Goal: Information Seeking & Learning: Learn about a topic

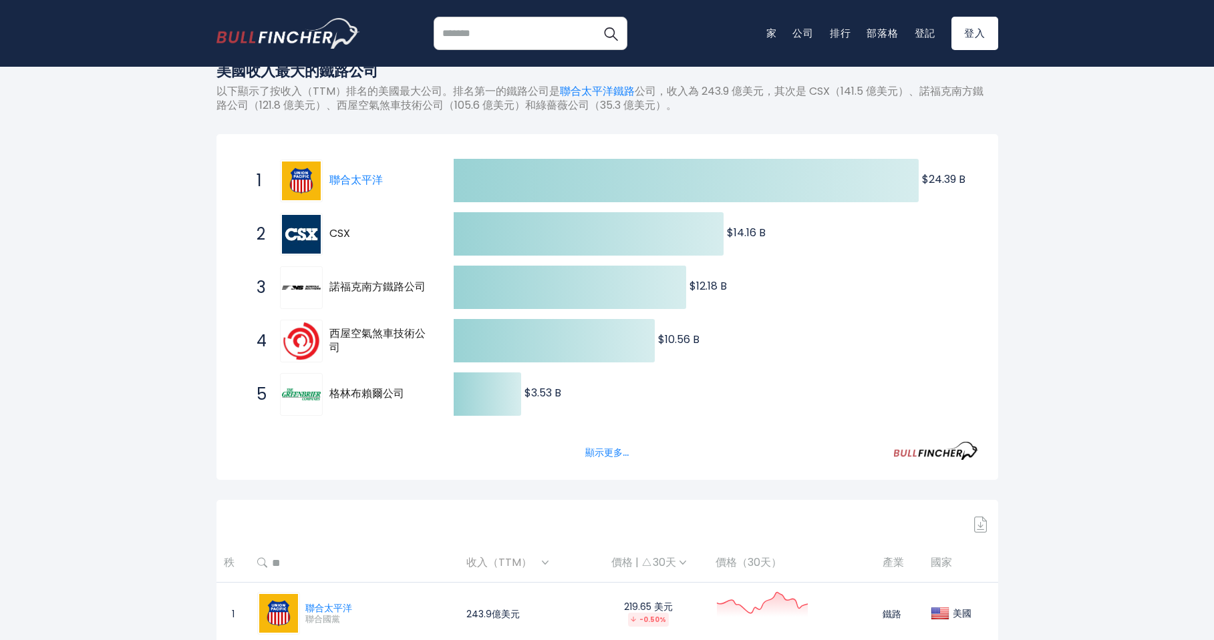
scroll to position [334, 0]
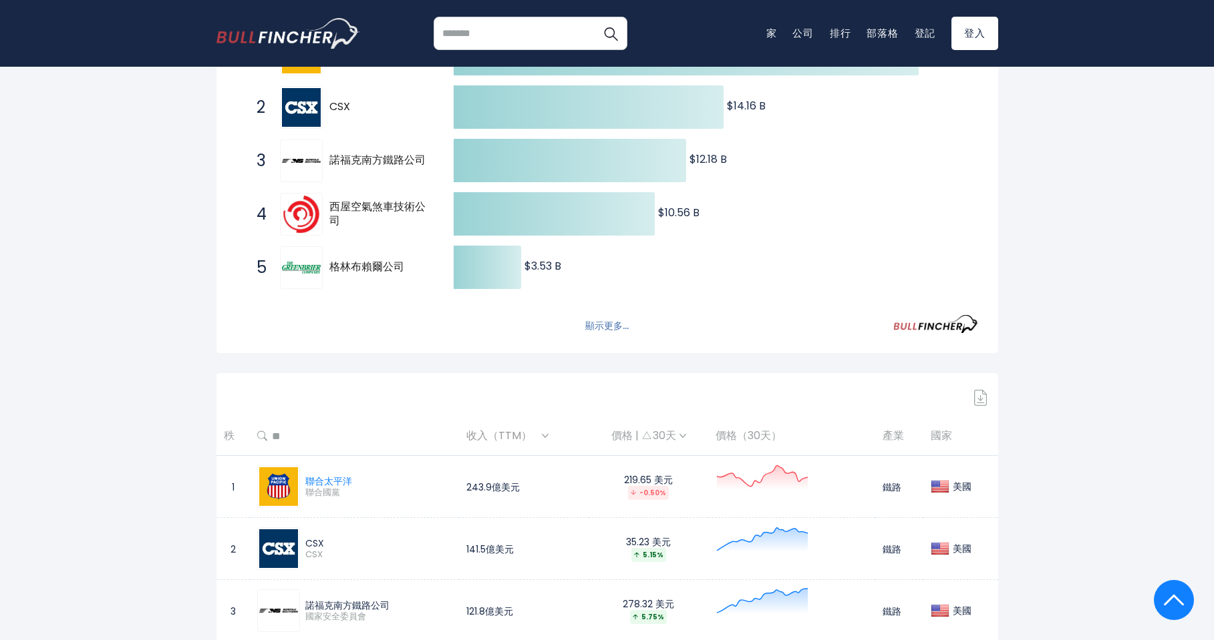
drag, startPoint x: 604, startPoint y: 291, endPoint x: 632, endPoint y: 294, distance: 28.8
click at [604, 319] on font "顯示更多..." at bounding box center [606, 325] width 43 height 13
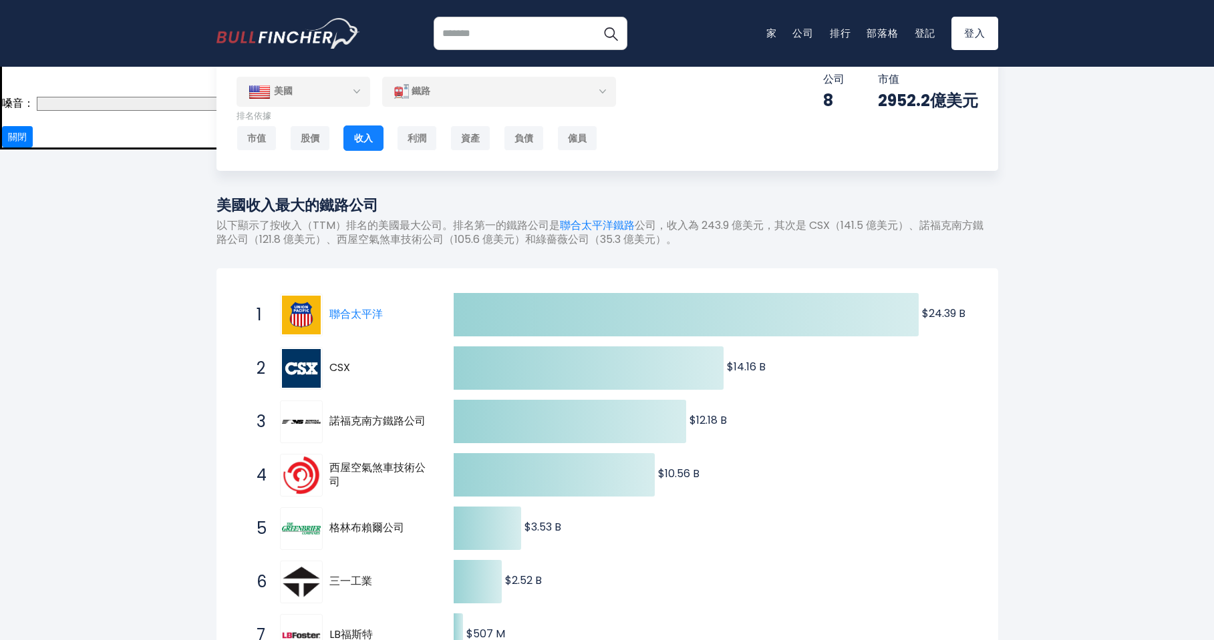
scroll to position [0, 0]
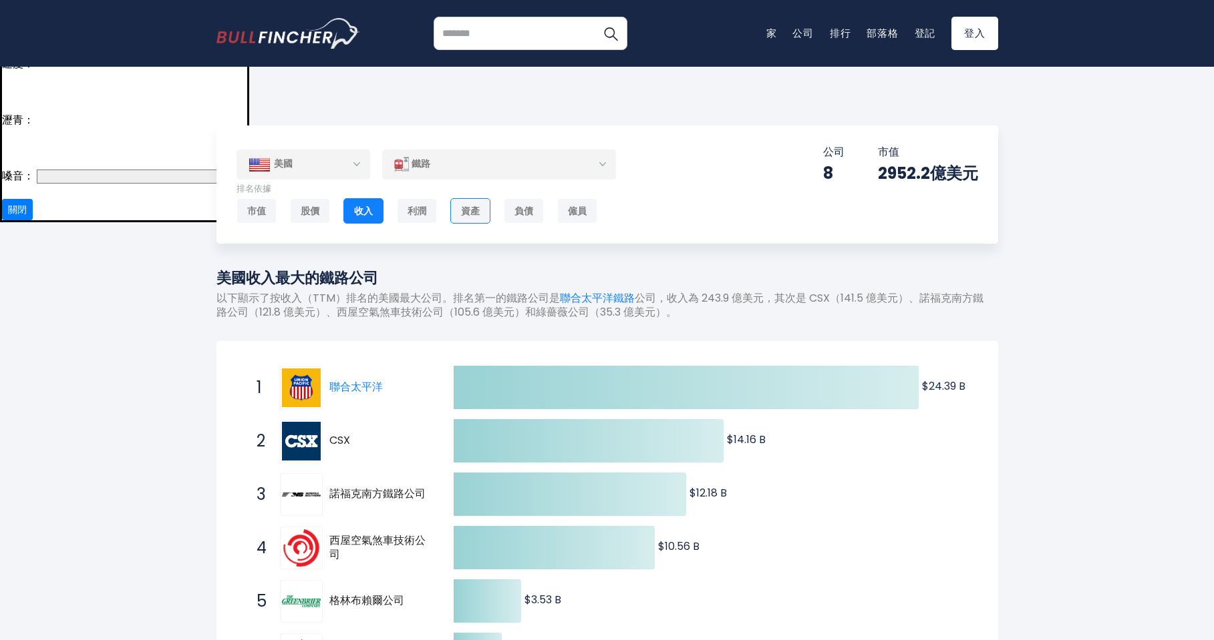
click at [478, 204] on font "資產" at bounding box center [470, 210] width 19 height 13
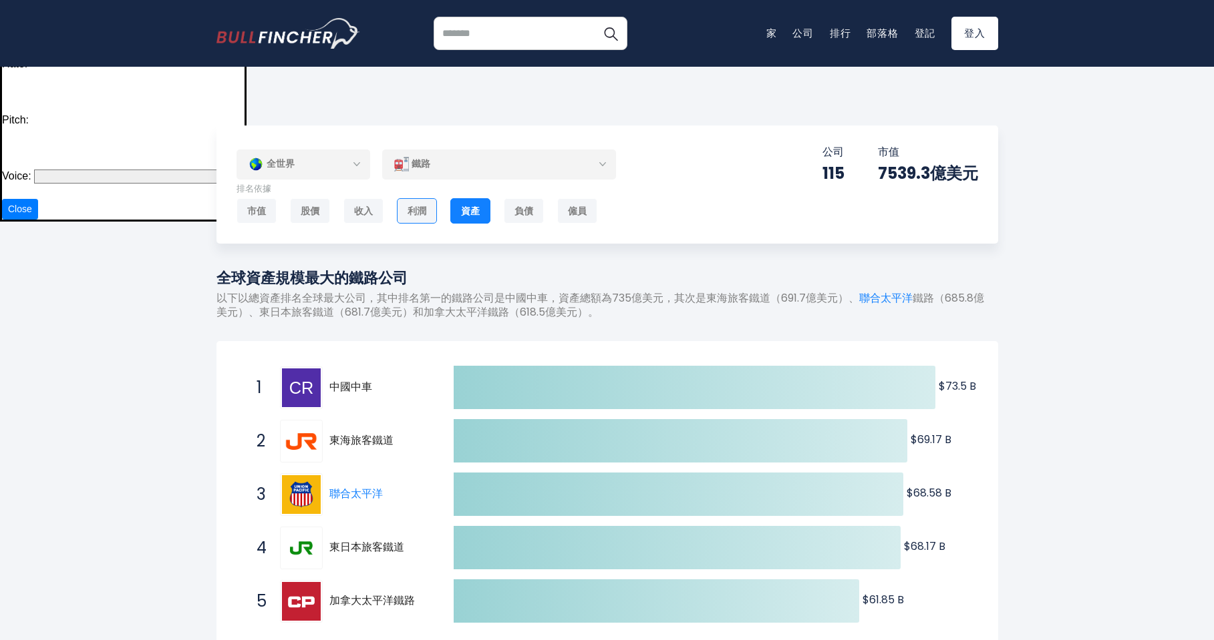
click at [402, 198] on div "利潤" at bounding box center [417, 210] width 40 height 25
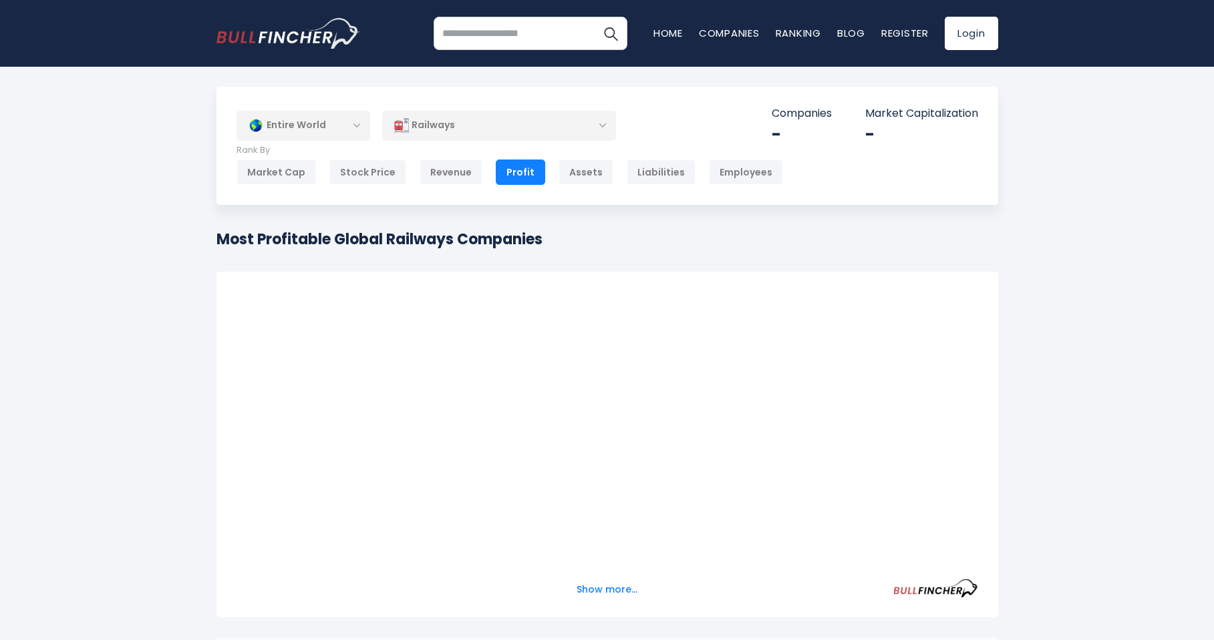
click at [340, 131] on div "Entire World" at bounding box center [303, 125] width 134 height 31
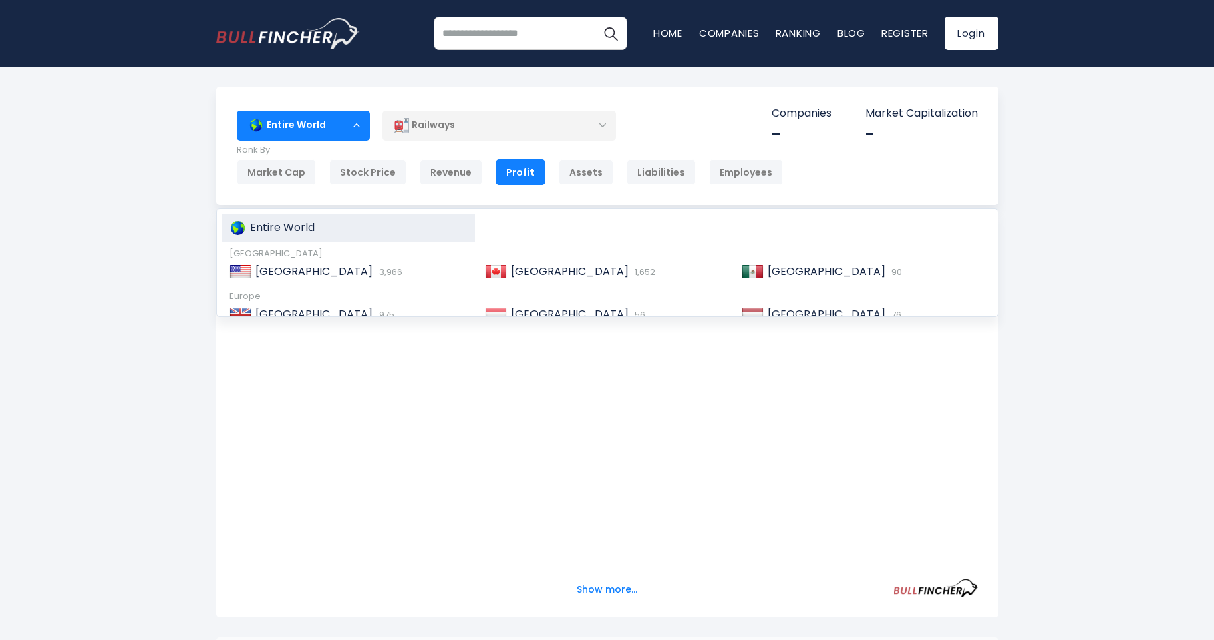
click at [340, 131] on div "Entire World" at bounding box center [303, 125] width 134 height 31
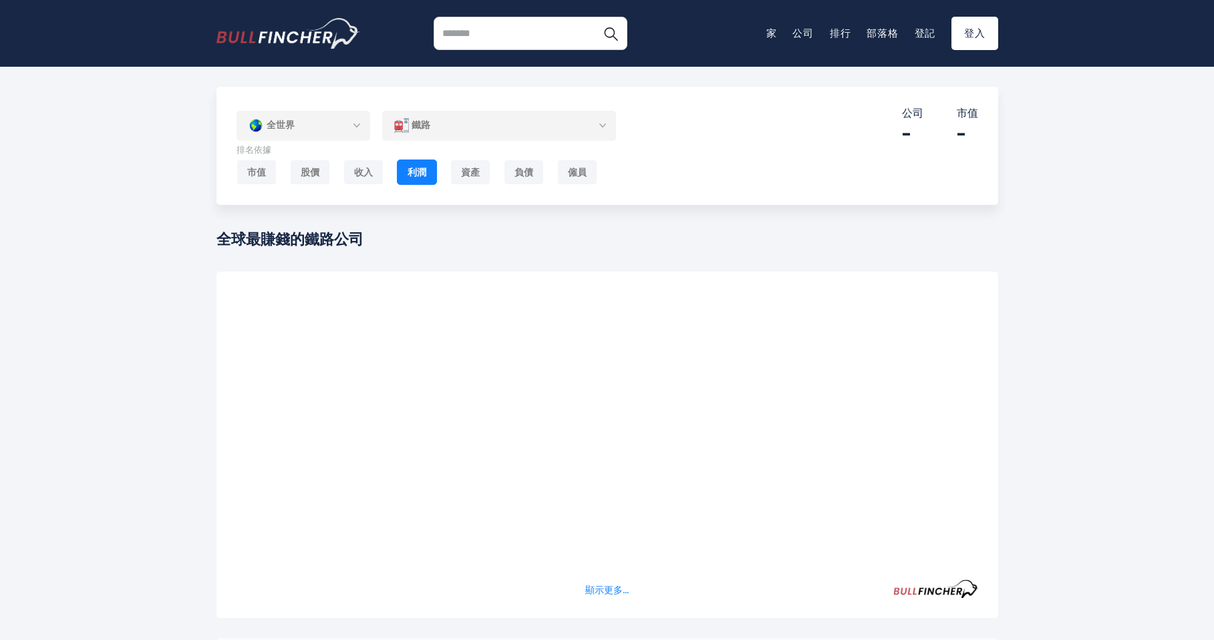
click at [349, 126] on div "全世界" at bounding box center [303, 125] width 134 height 31
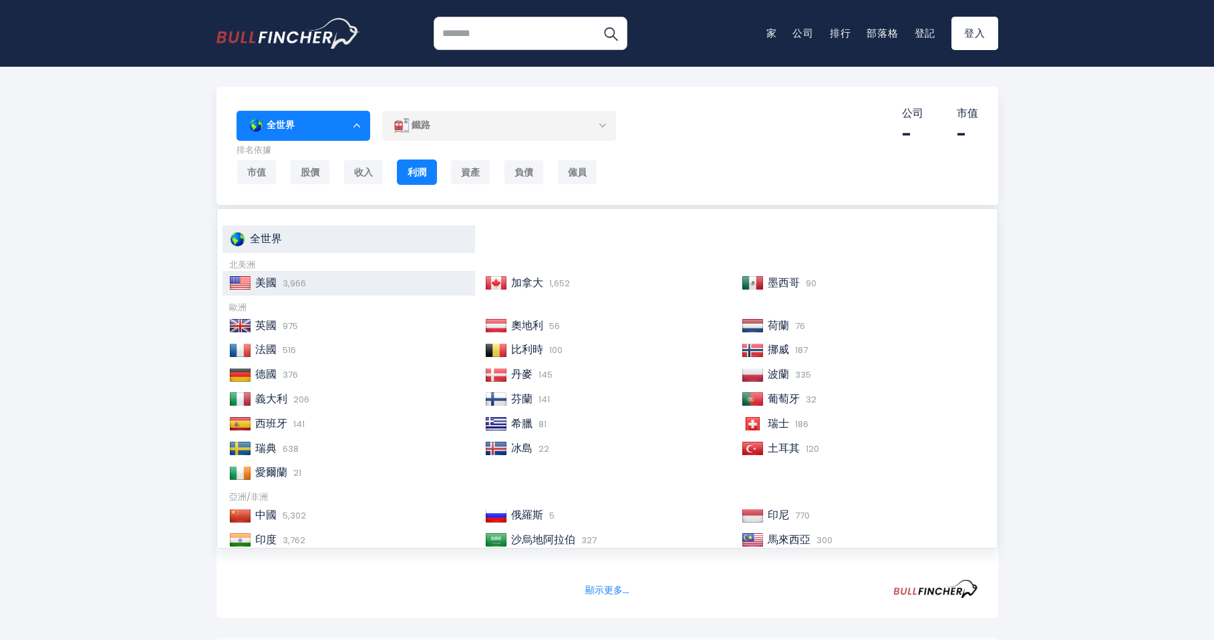
click at [266, 287] on font "美國" at bounding box center [265, 282] width 21 height 15
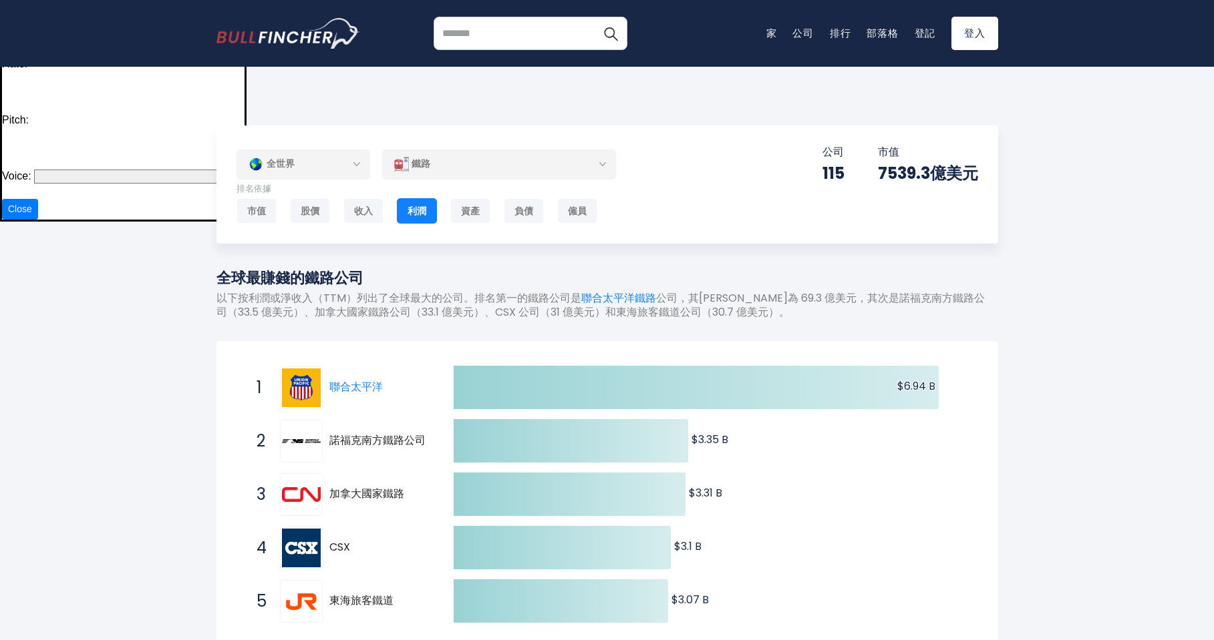
click at [338, 149] on div "全世界" at bounding box center [303, 164] width 134 height 31
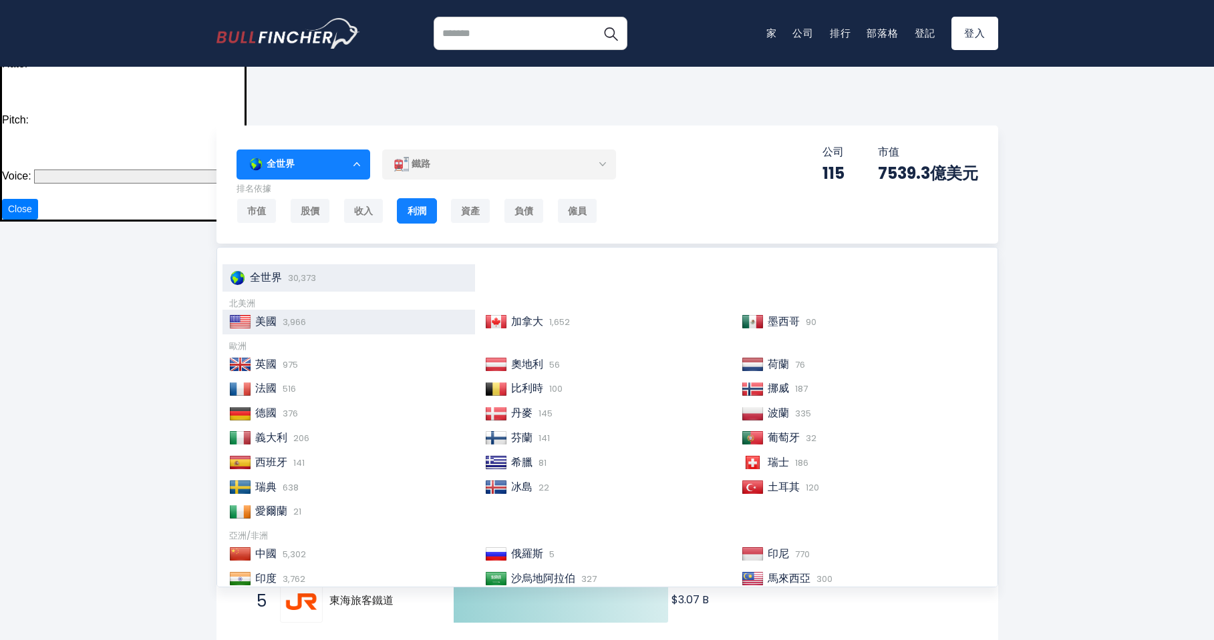
click at [276, 314] on font "美國" at bounding box center [265, 321] width 21 height 15
click at [342, 149] on div "全世界" at bounding box center [303, 164] width 134 height 31
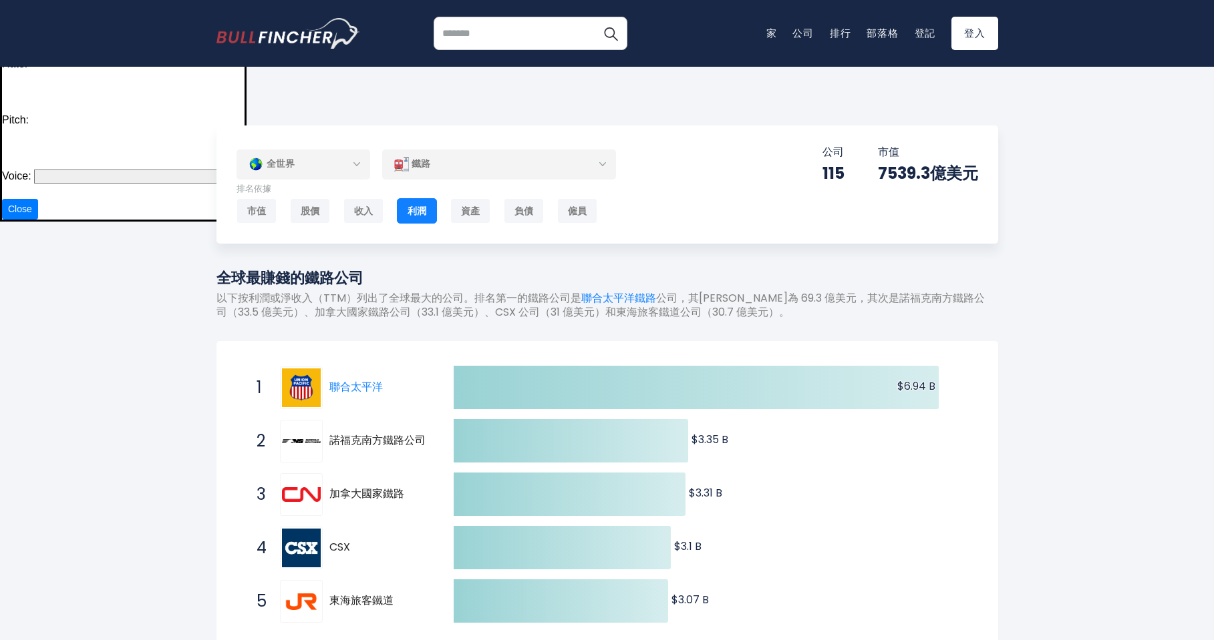
click at [357, 149] on div "全世界" at bounding box center [303, 164] width 134 height 31
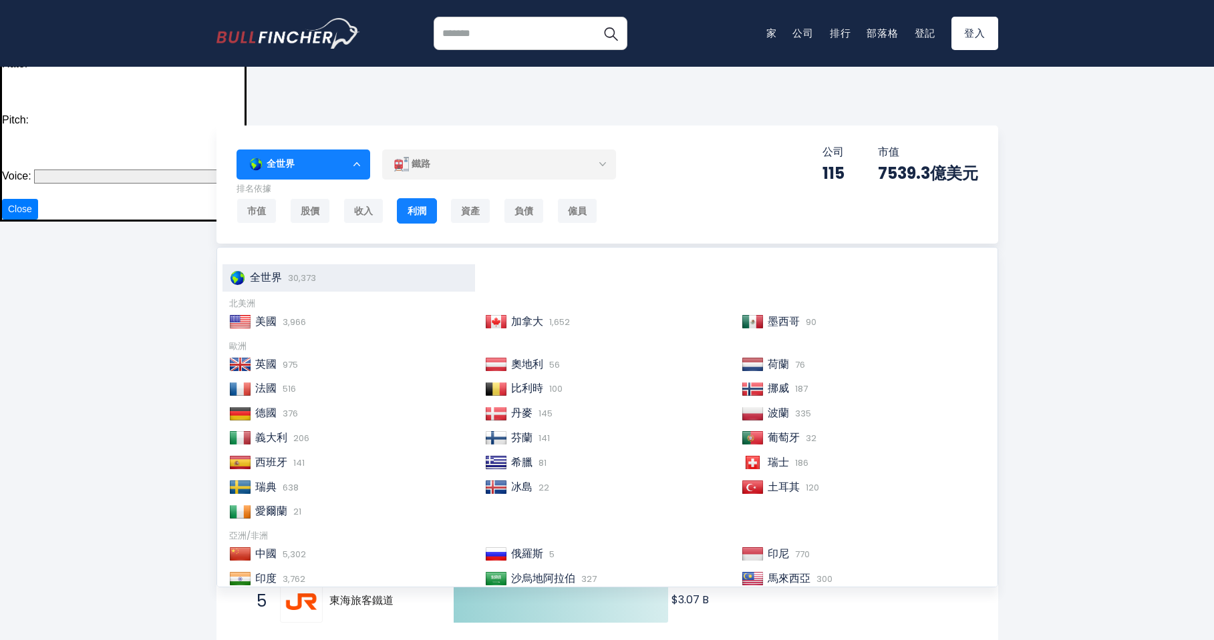
click at [357, 149] on div "全世界" at bounding box center [303, 164] width 134 height 31
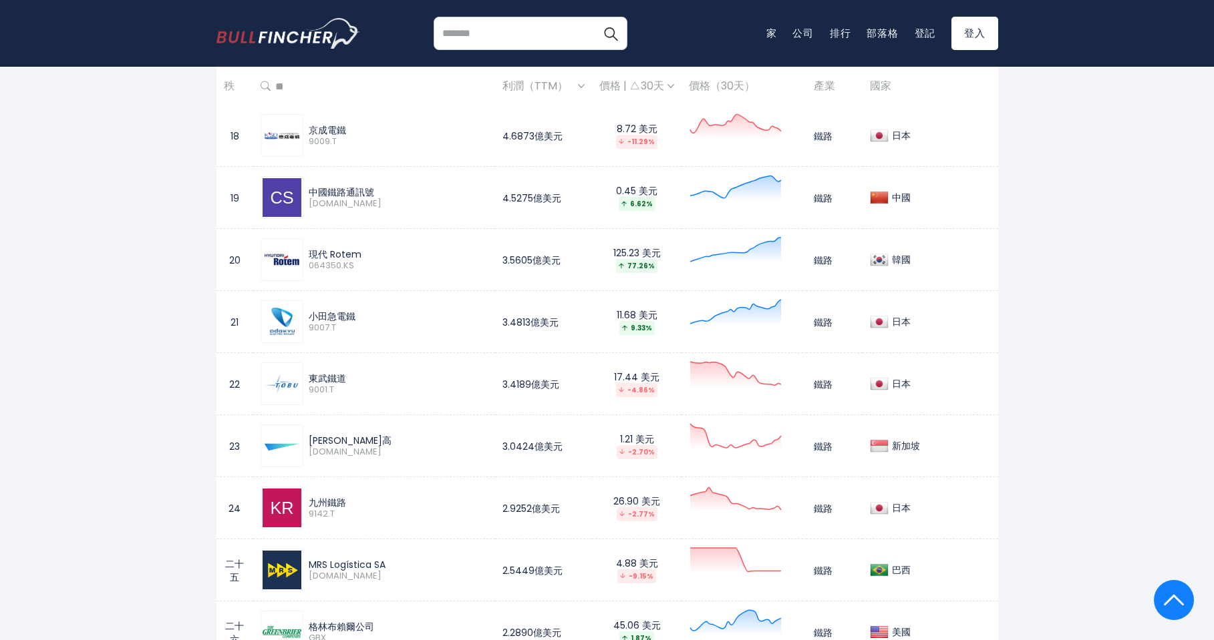
scroll to position [1603, 0]
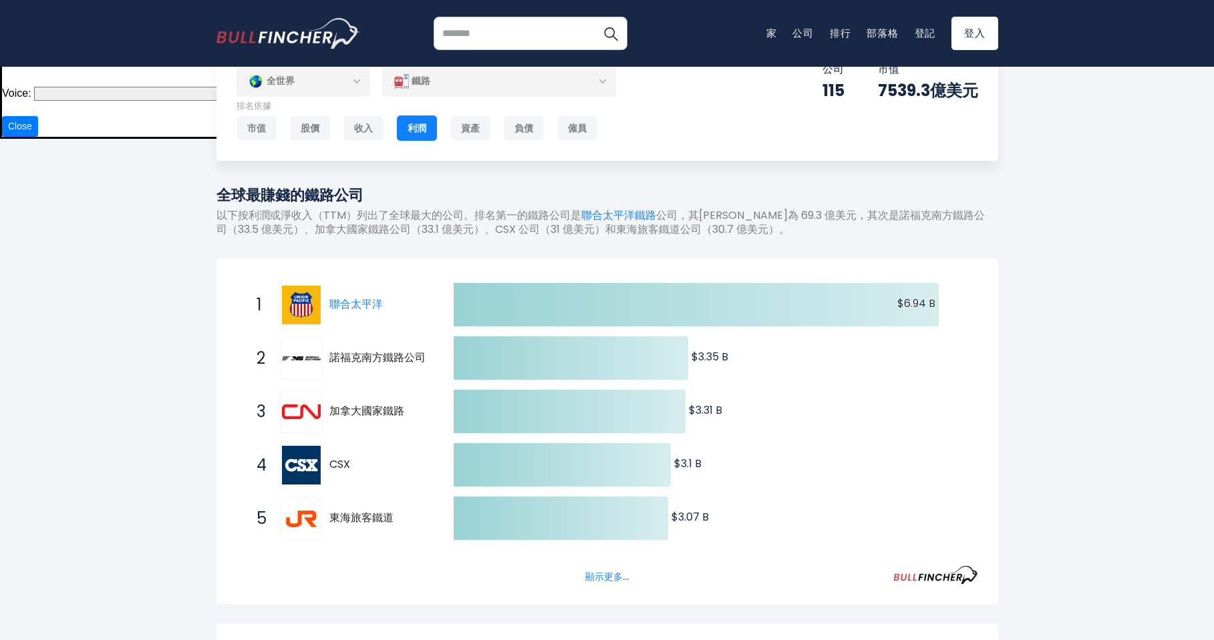
scroll to position [0, 0]
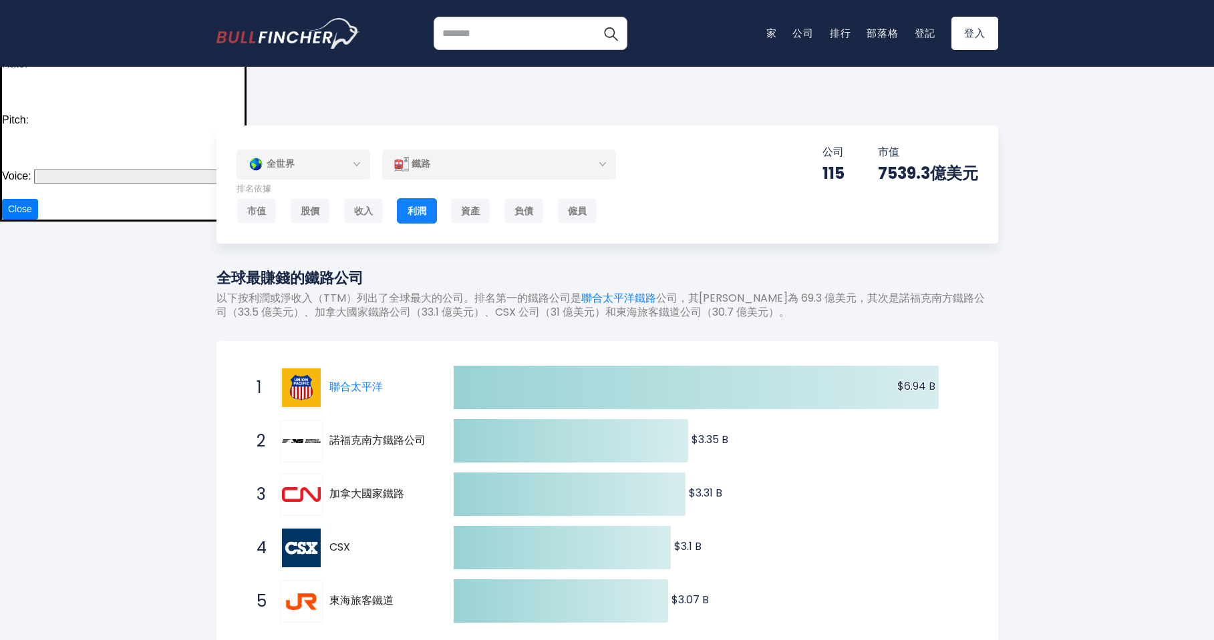
click at [330, 149] on div "全世界" at bounding box center [303, 164] width 134 height 31
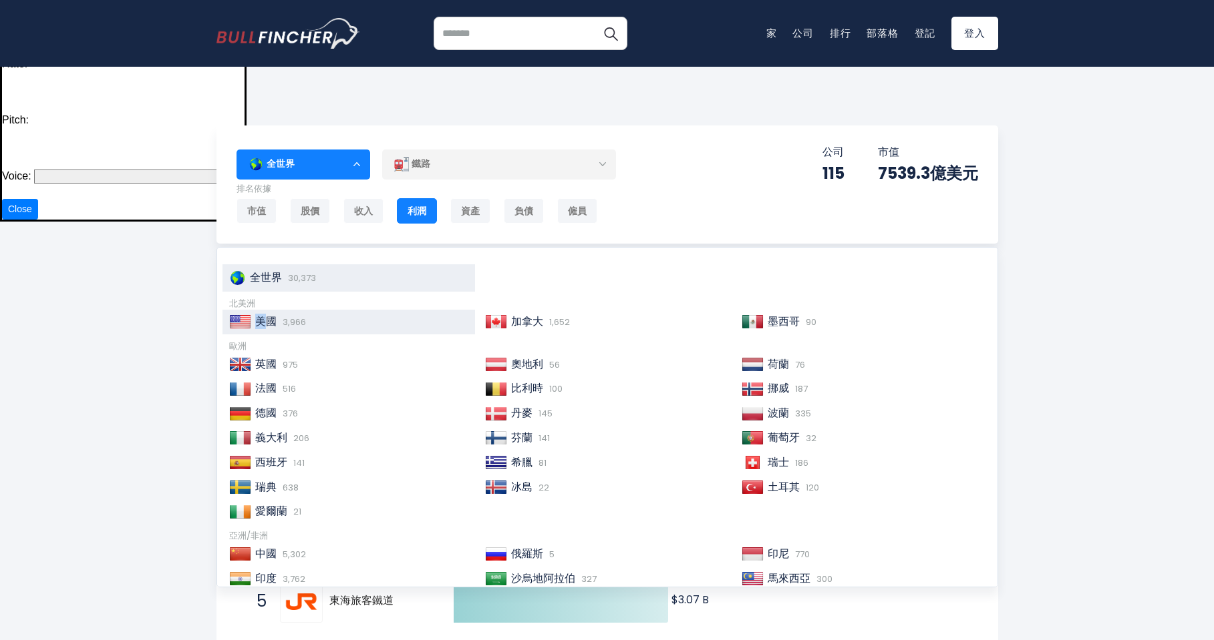
click at [259, 314] on font "美國" at bounding box center [265, 321] width 21 height 15
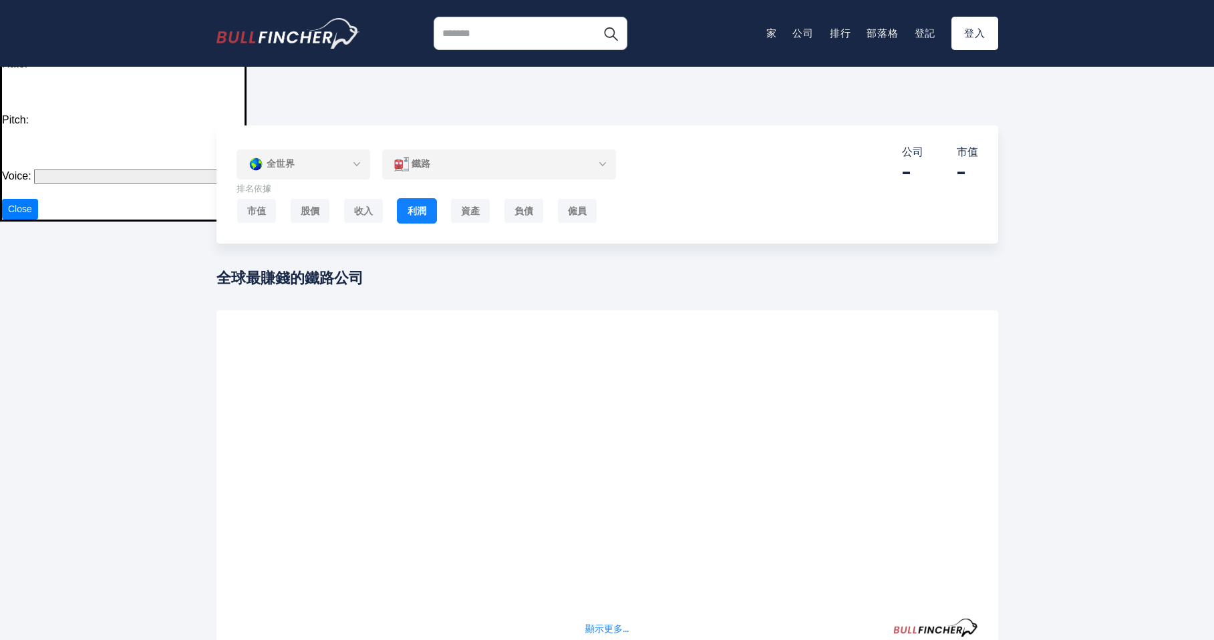
drag, startPoint x: 0, startPoint y: 0, endPoint x: 343, endPoint y: 125, distance: 365.3
click at [343, 149] on div "全世界" at bounding box center [303, 164] width 134 height 31
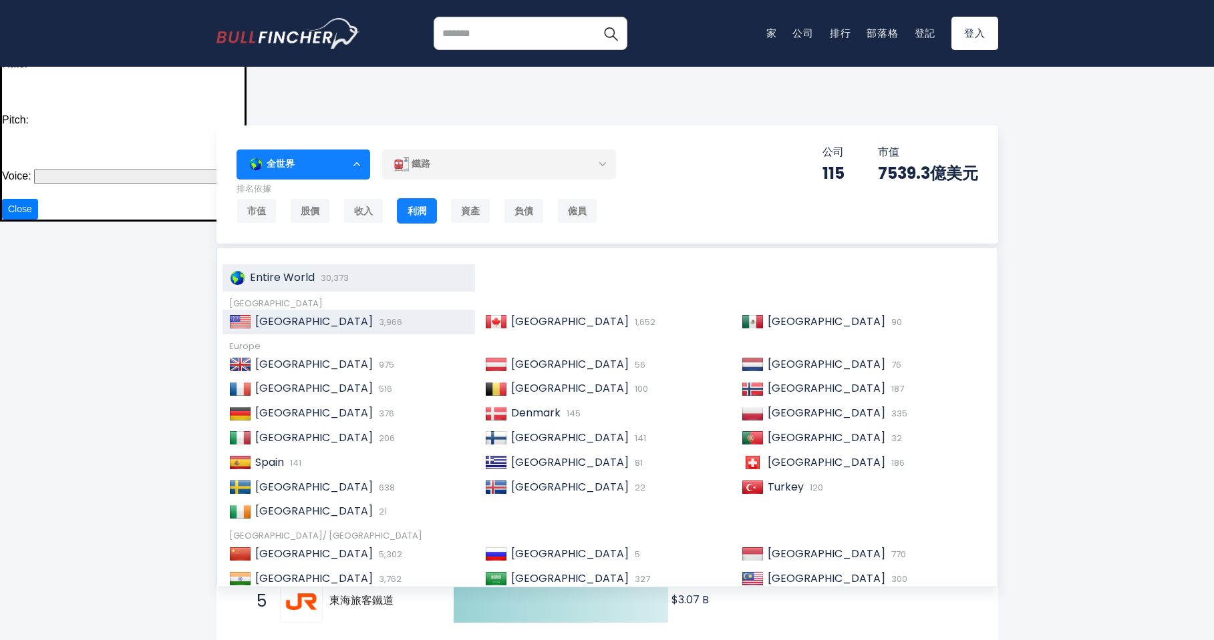
click at [245, 315] on img at bounding box center [240, 321] width 22 height 13
